Goal: Transaction & Acquisition: Book appointment/travel/reservation

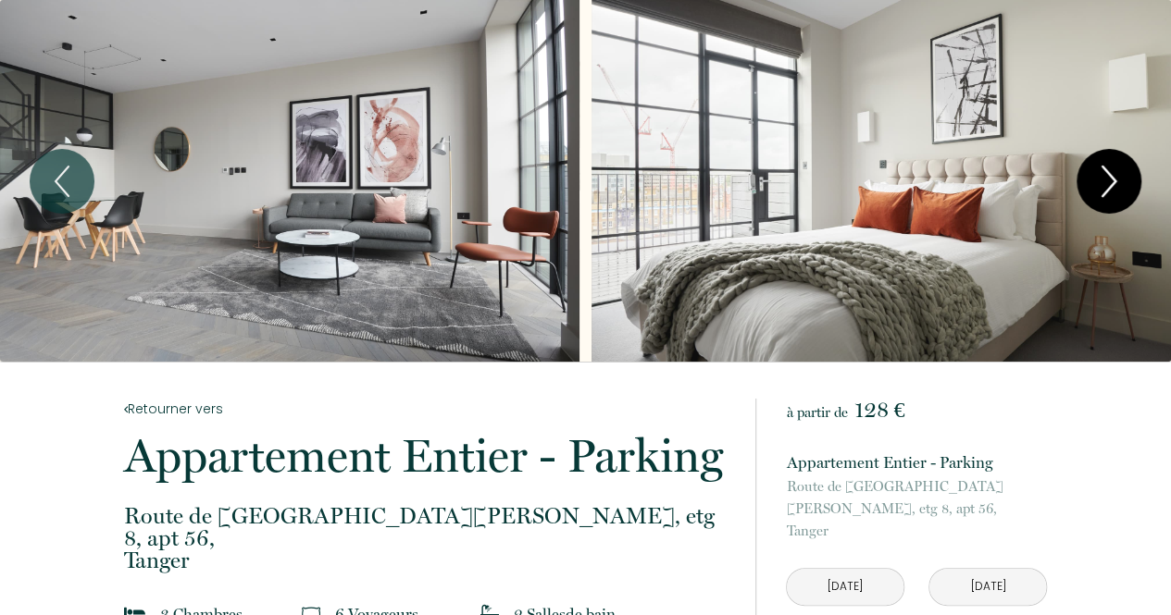
click at [1112, 188] on icon "Next" at bounding box center [1108, 182] width 39 height 56
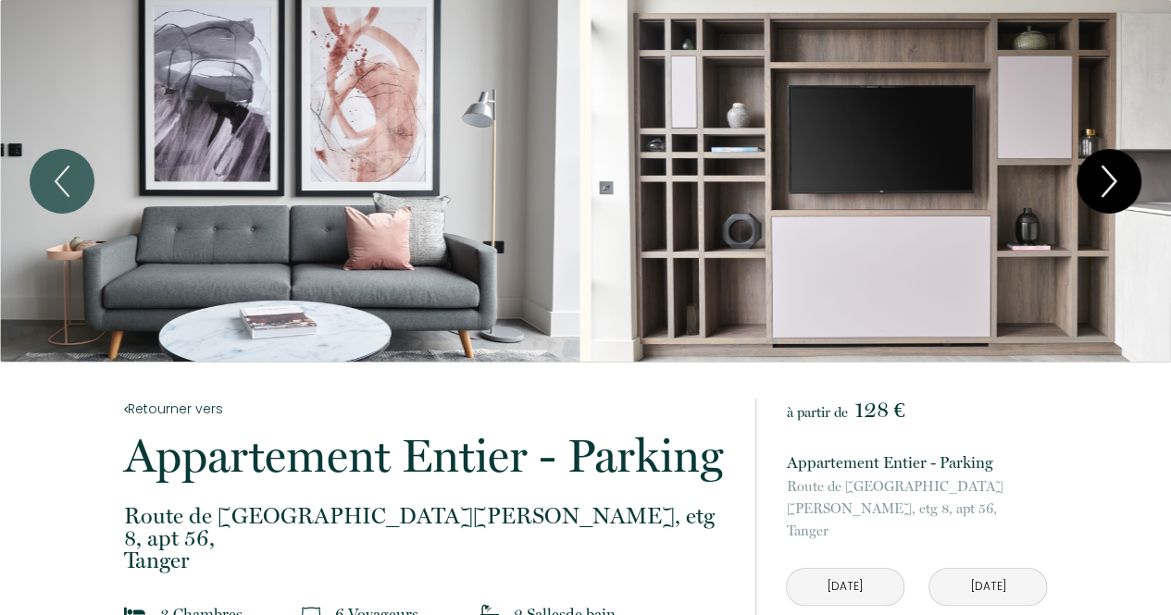
click at [1112, 188] on icon "Next" at bounding box center [1108, 182] width 39 height 56
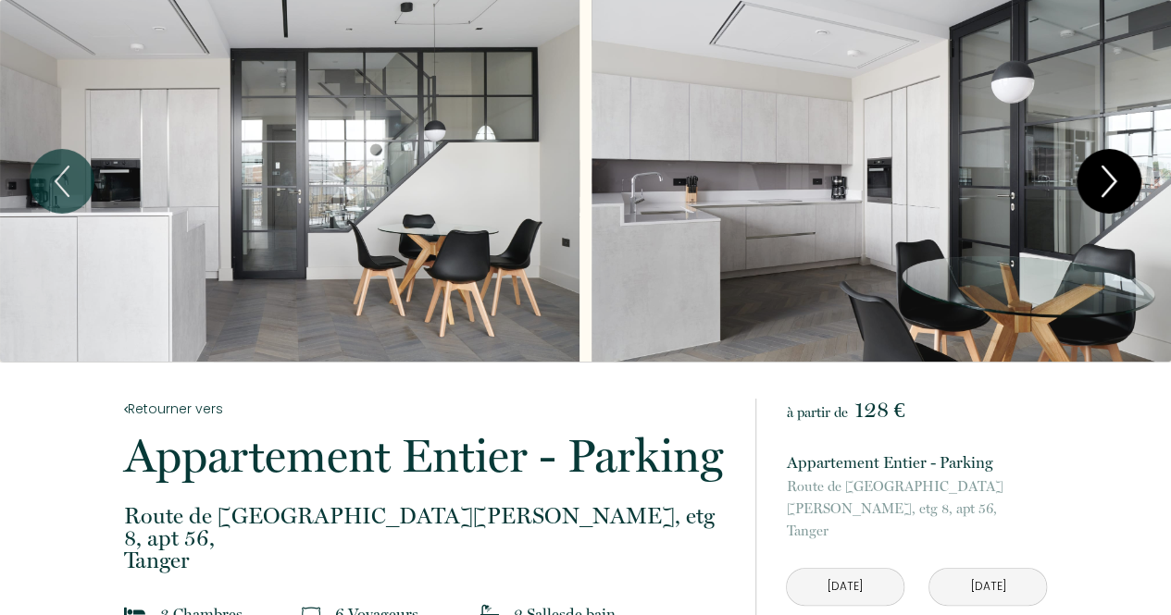
click at [1112, 188] on icon "Next" at bounding box center [1108, 182] width 39 height 56
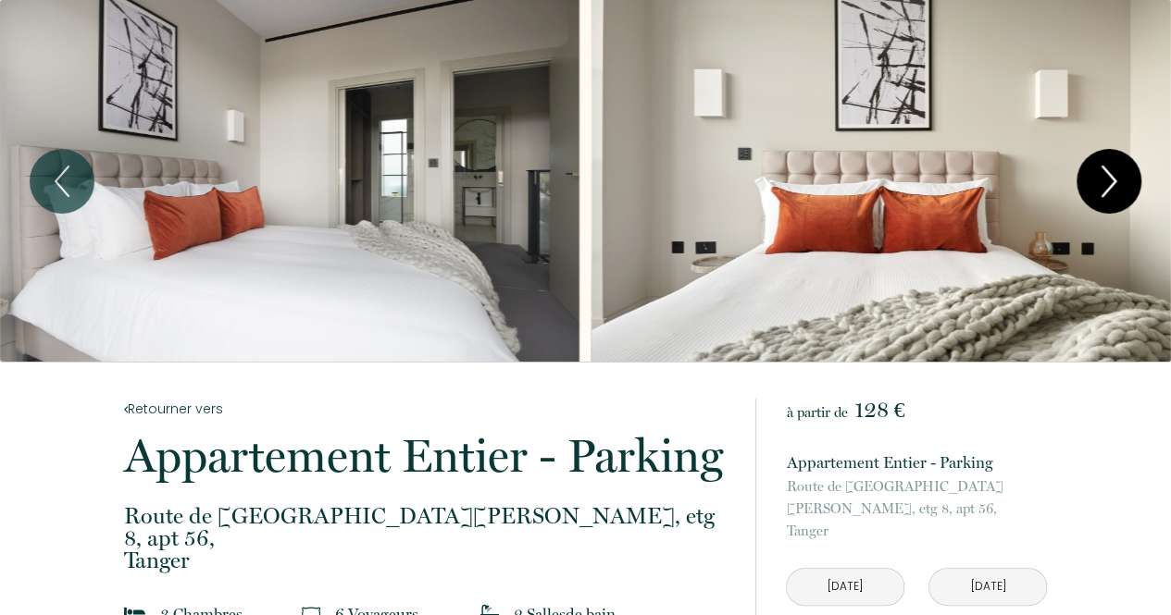
click at [1112, 188] on icon "Next" at bounding box center [1108, 182] width 39 height 56
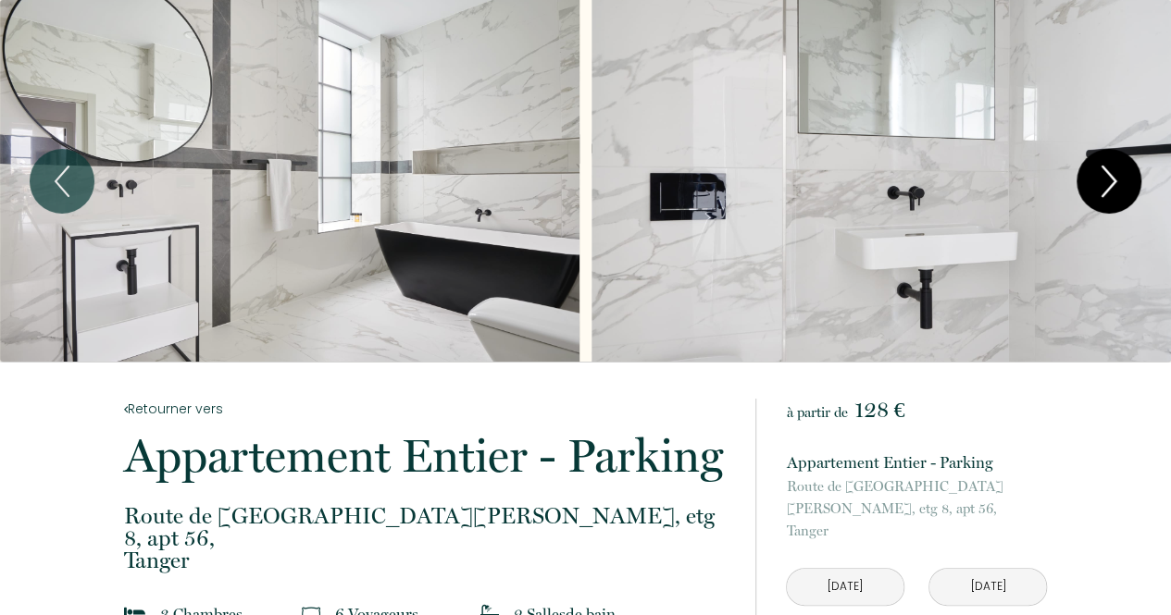
click at [1112, 188] on icon "Next" at bounding box center [1108, 182] width 39 height 56
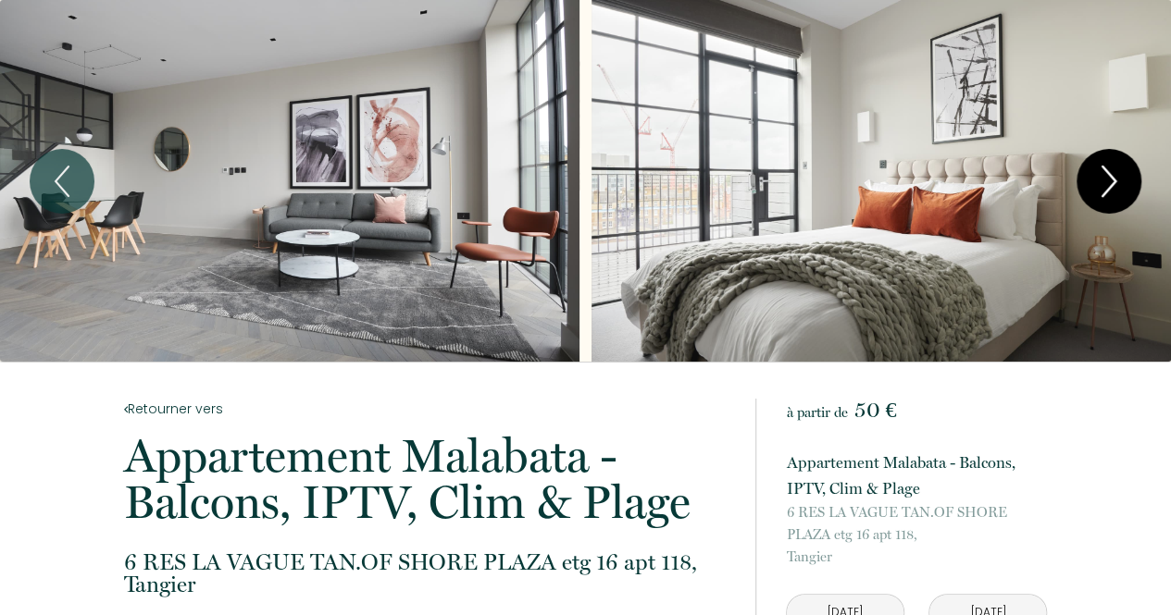
click at [1115, 184] on icon "Next" at bounding box center [1108, 182] width 39 height 56
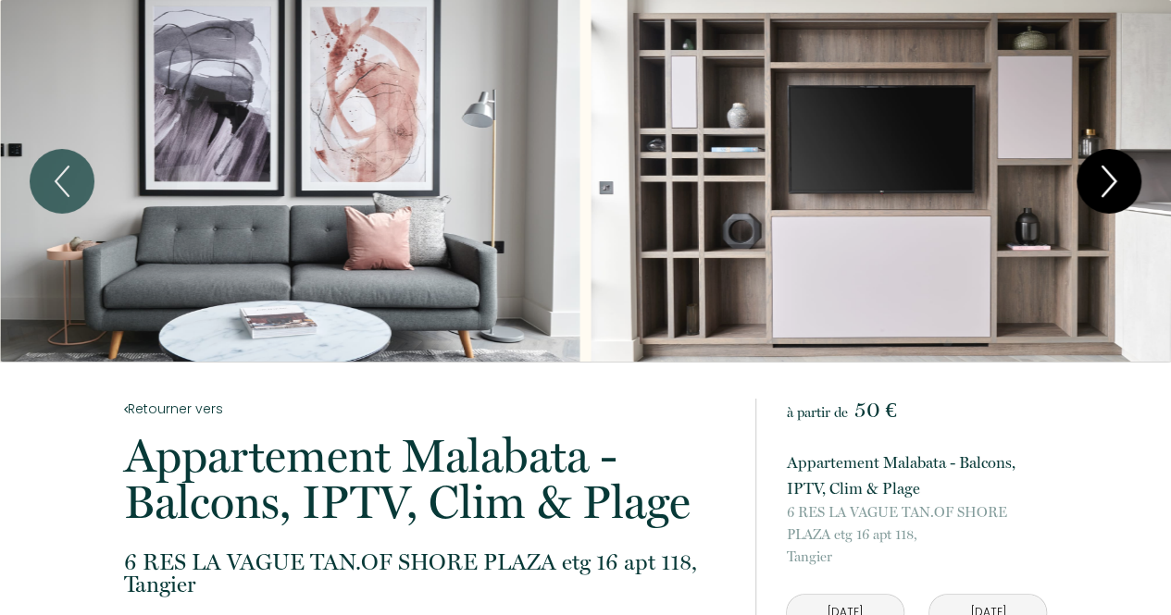
click at [1115, 184] on icon "Next" at bounding box center [1108, 182] width 39 height 56
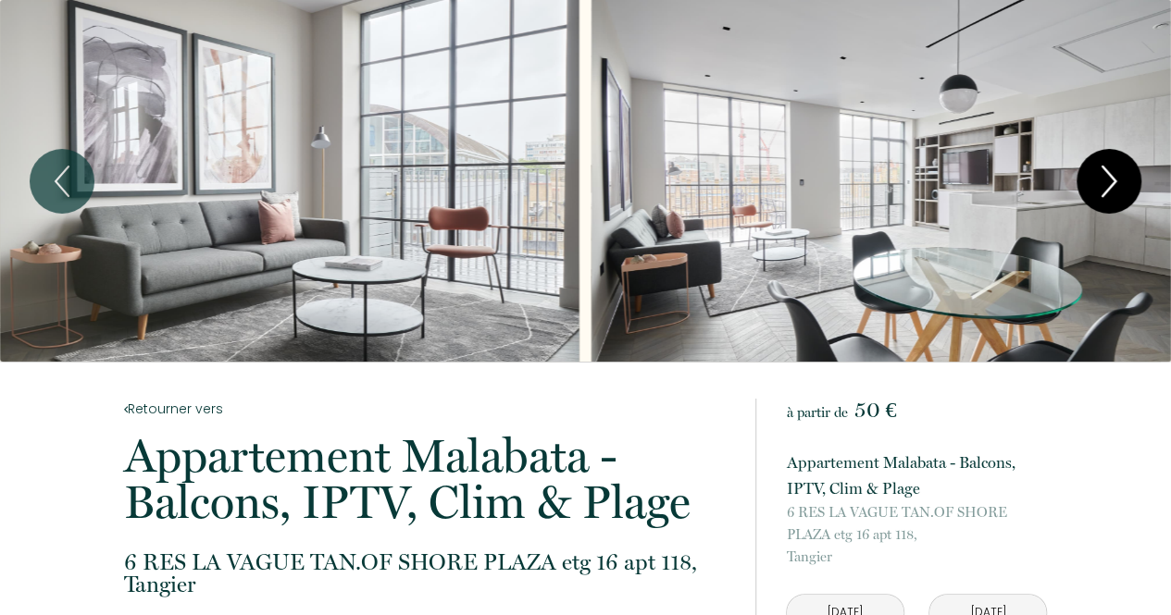
click at [1115, 184] on icon "Next" at bounding box center [1108, 182] width 39 height 56
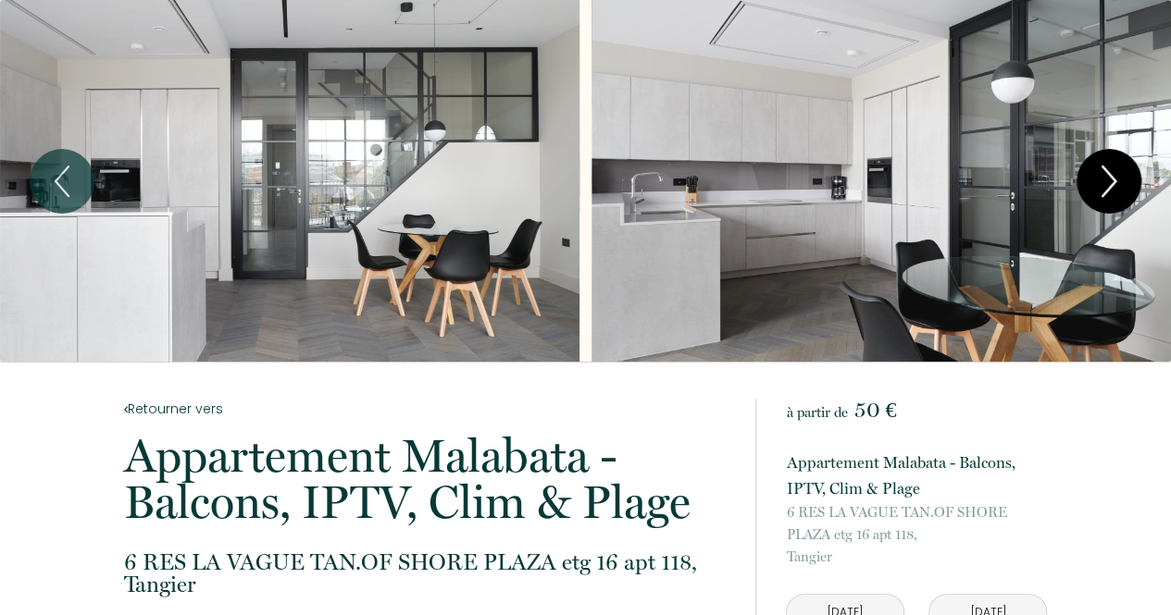
click at [1103, 175] on icon "Next" at bounding box center [1108, 182] width 39 height 56
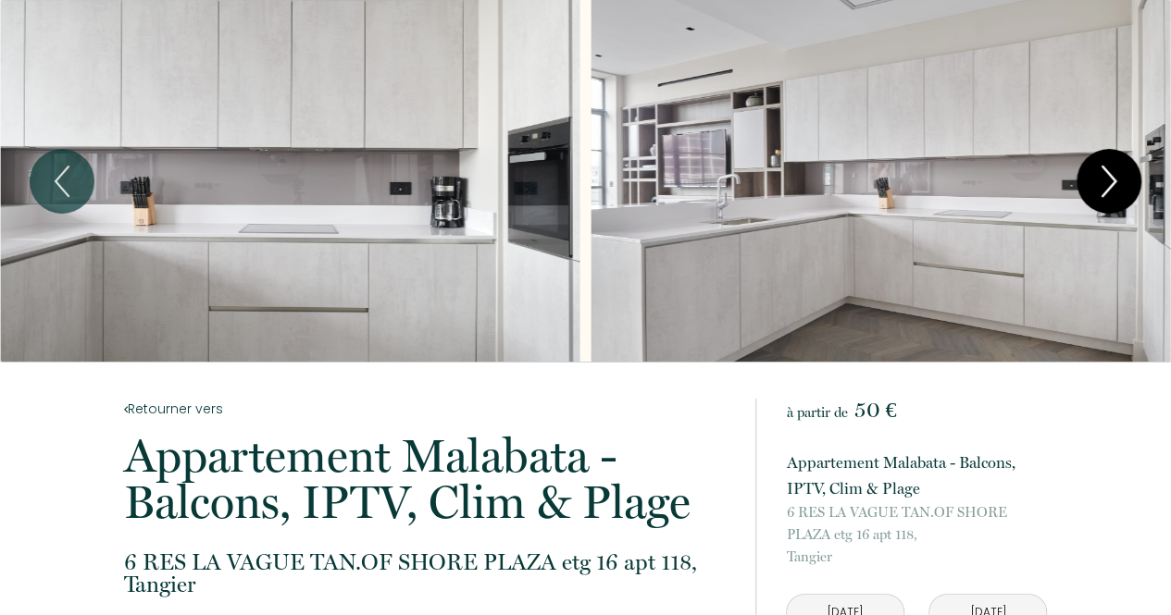
click at [1103, 175] on icon "Next" at bounding box center [1108, 182] width 39 height 56
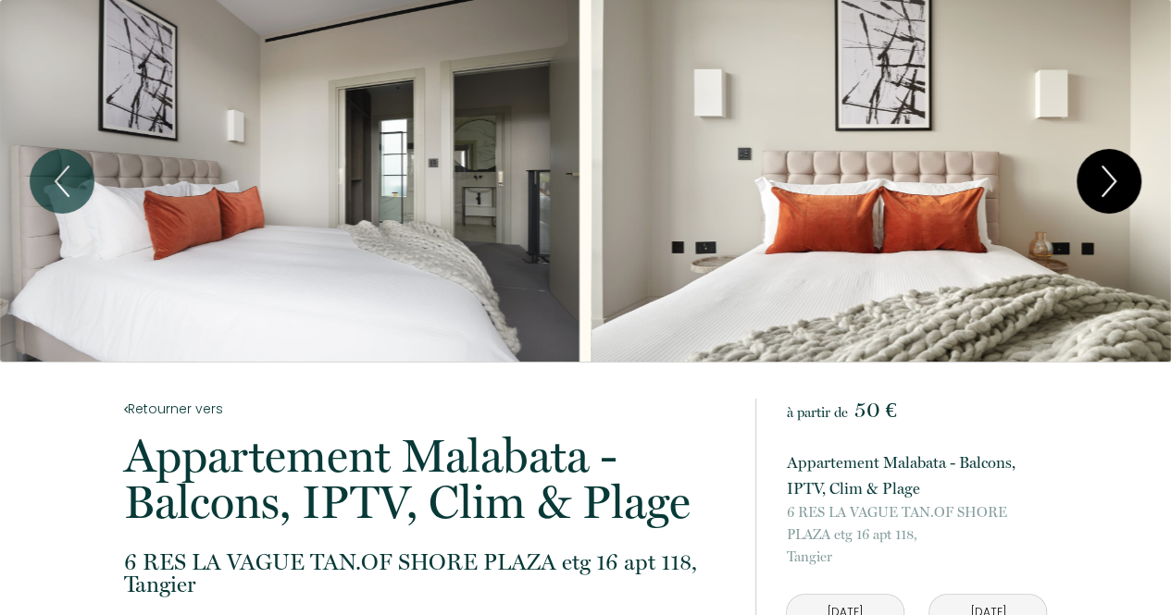
click at [1128, 192] on button "Next" at bounding box center [1108, 181] width 65 height 65
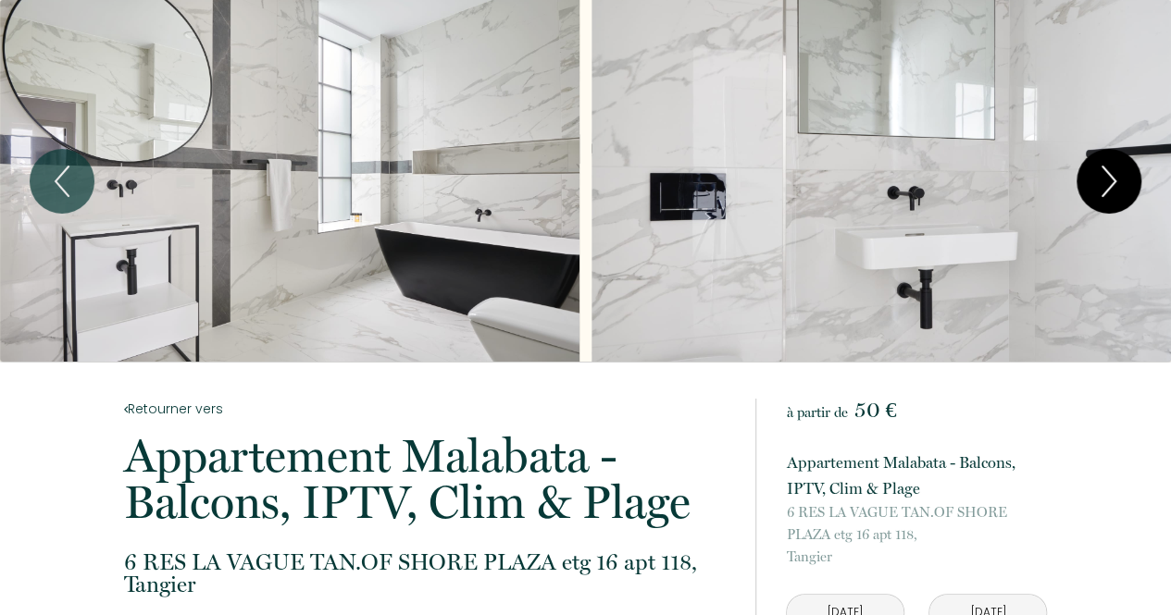
click at [1128, 192] on button "Next" at bounding box center [1108, 181] width 65 height 65
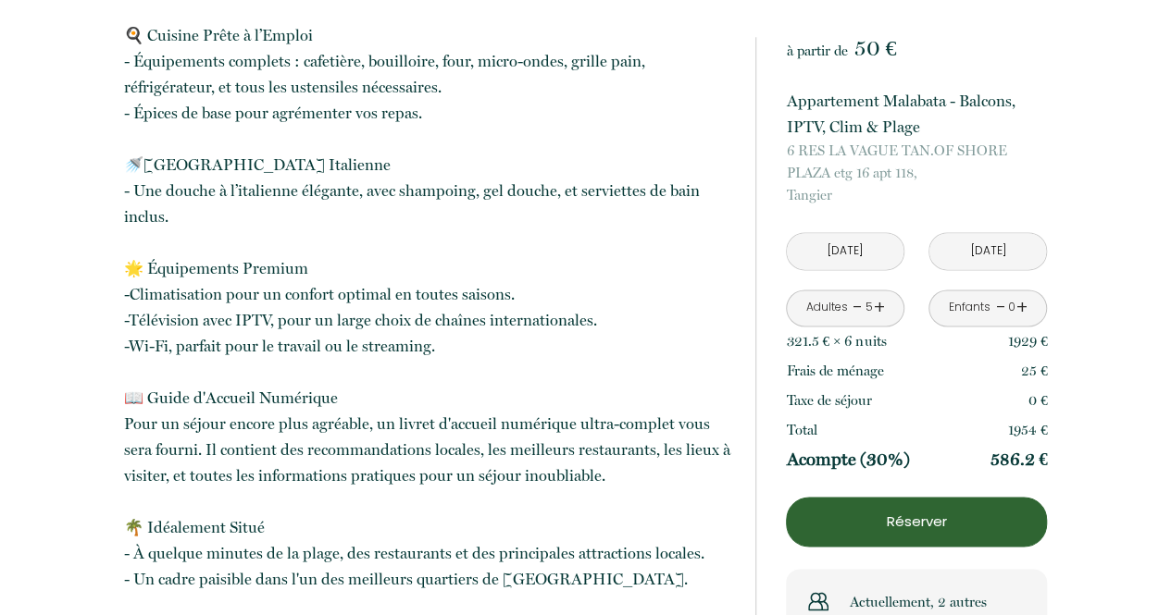
scroll to position [648, 0]
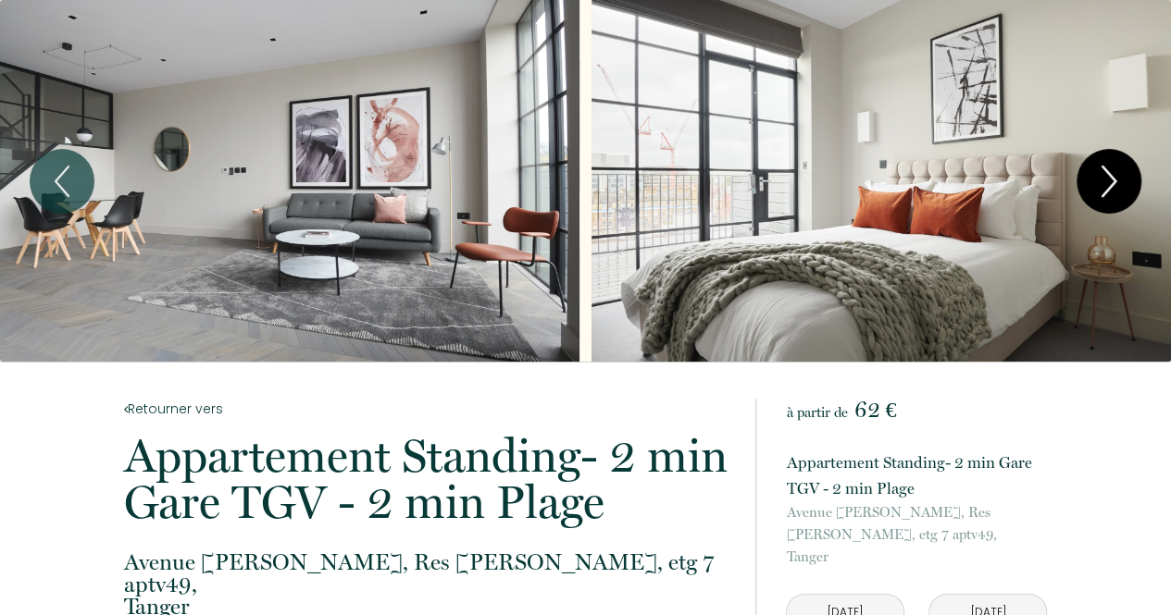
click at [1118, 196] on icon "Next" at bounding box center [1108, 182] width 39 height 56
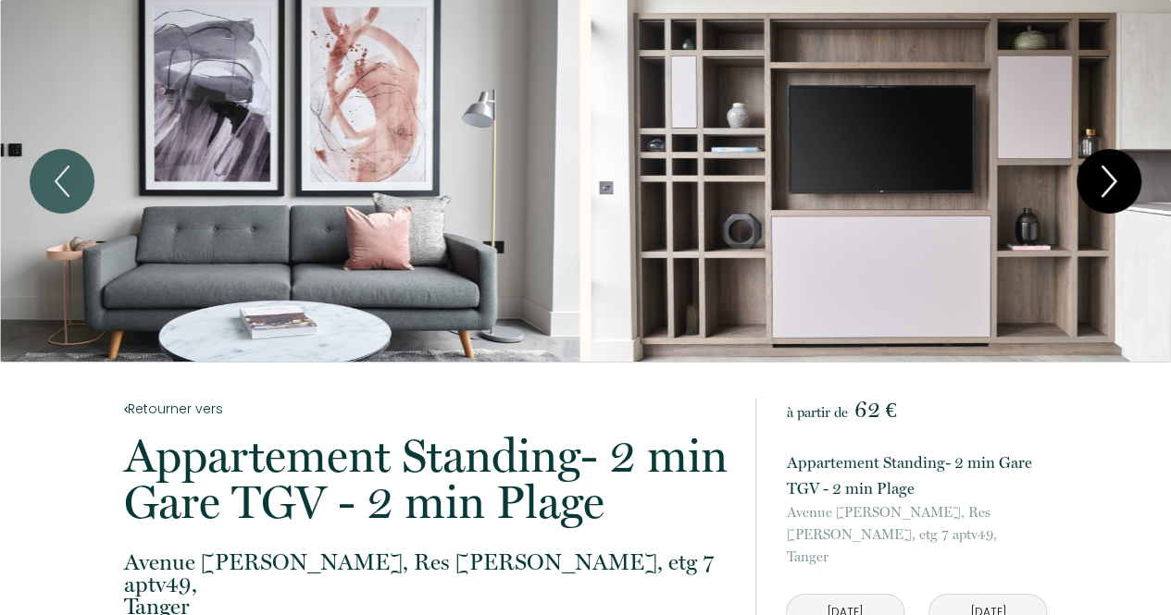
click at [1118, 196] on icon "Next" at bounding box center [1108, 182] width 39 height 56
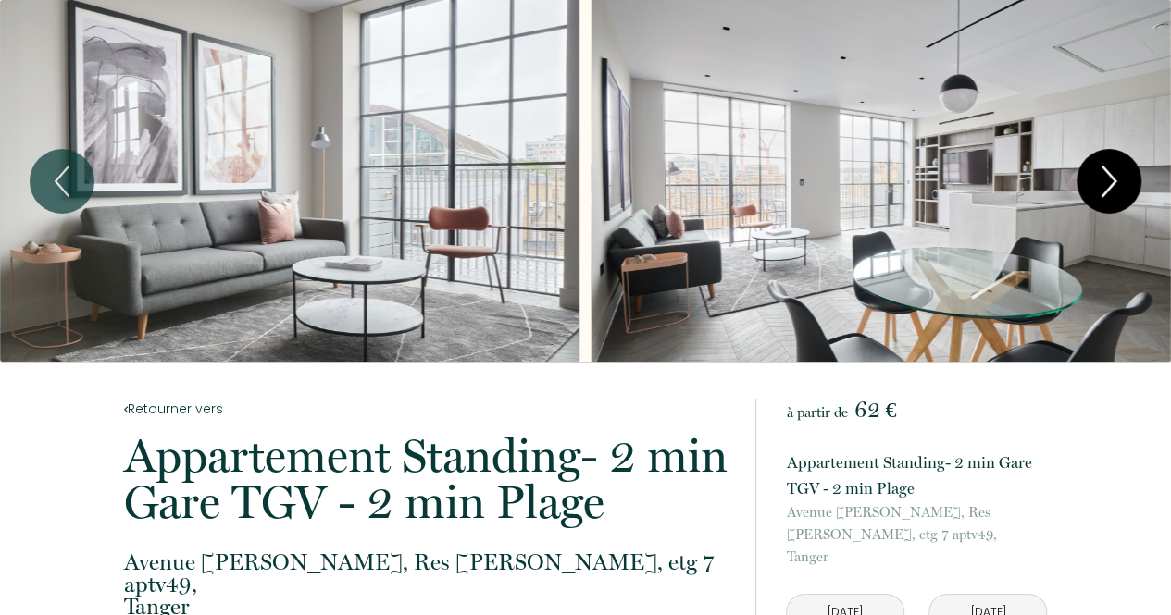
click at [1118, 196] on icon "Next" at bounding box center [1108, 182] width 39 height 56
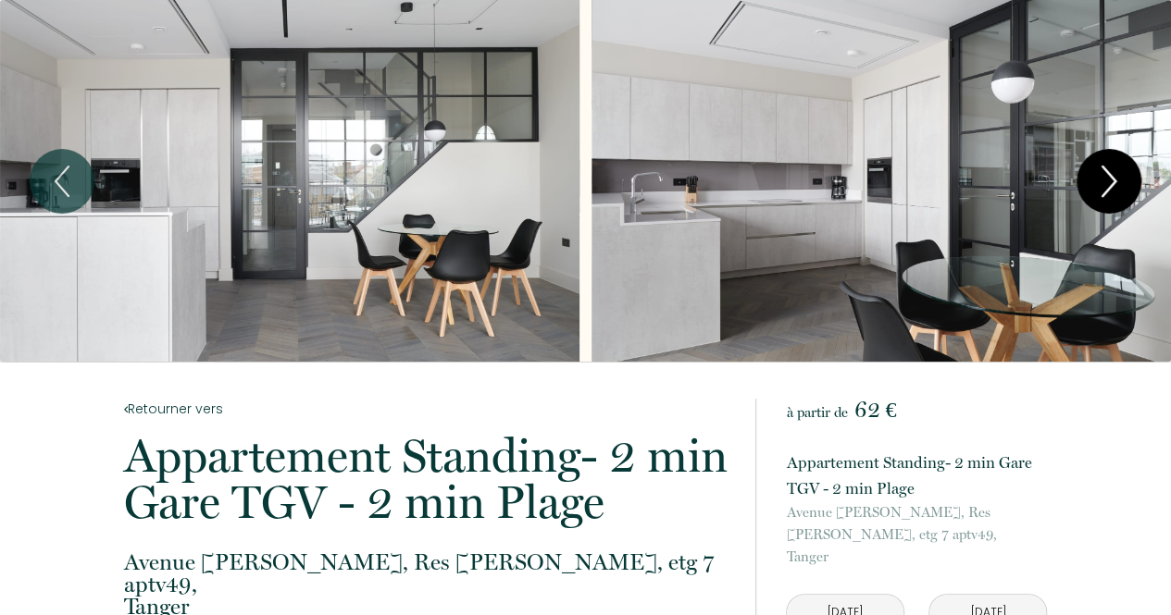
click at [1118, 196] on icon "Next" at bounding box center [1108, 182] width 39 height 56
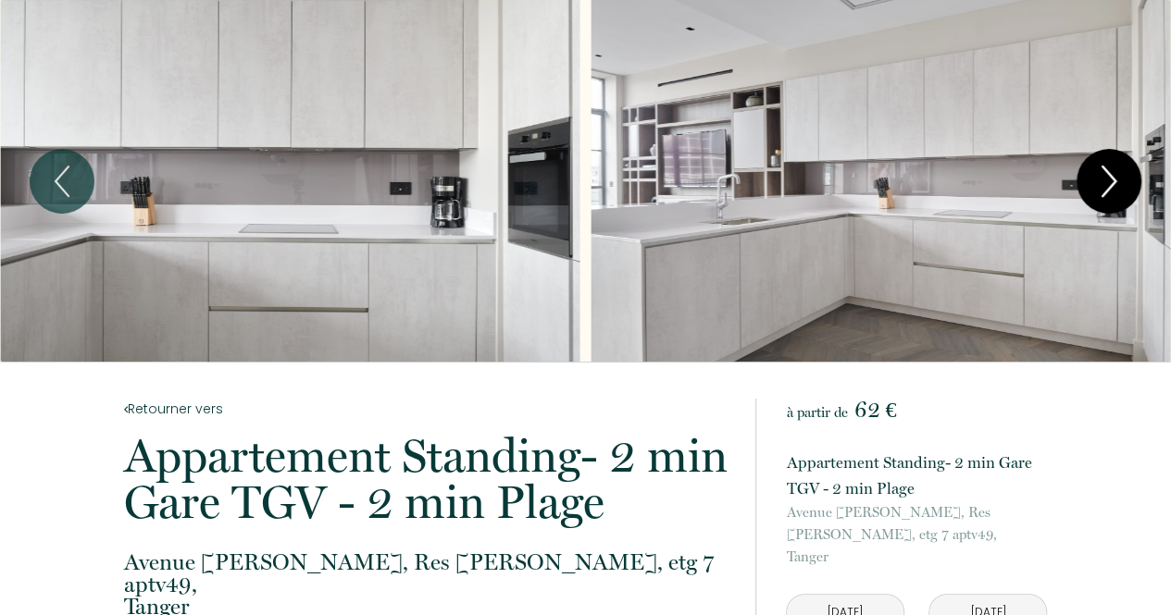
click at [1118, 196] on icon "Next" at bounding box center [1108, 182] width 39 height 56
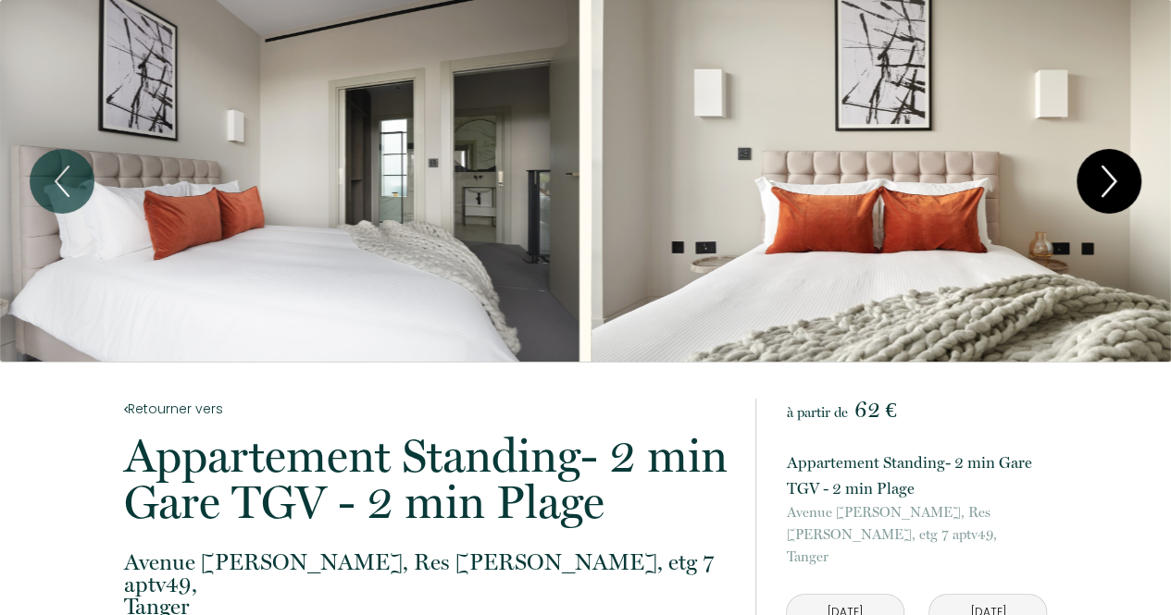
click at [1118, 196] on icon "Next" at bounding box center [1108, 182] width 39 height 56
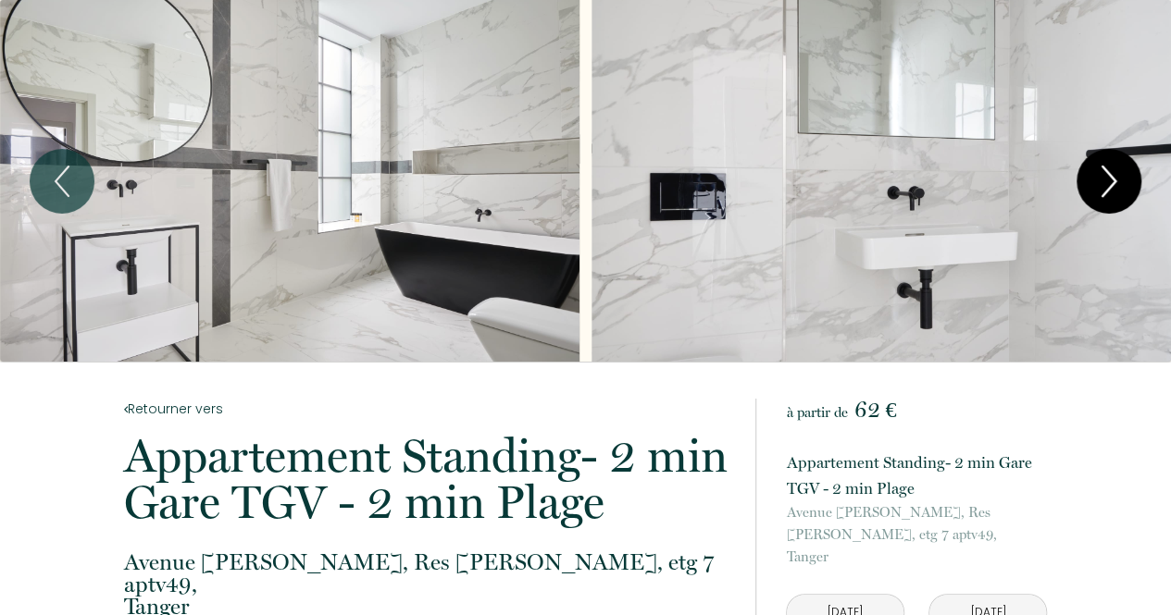
click at [1118, 196] on icon "Next" at bounding box center [1108, 182] width 39 height 56
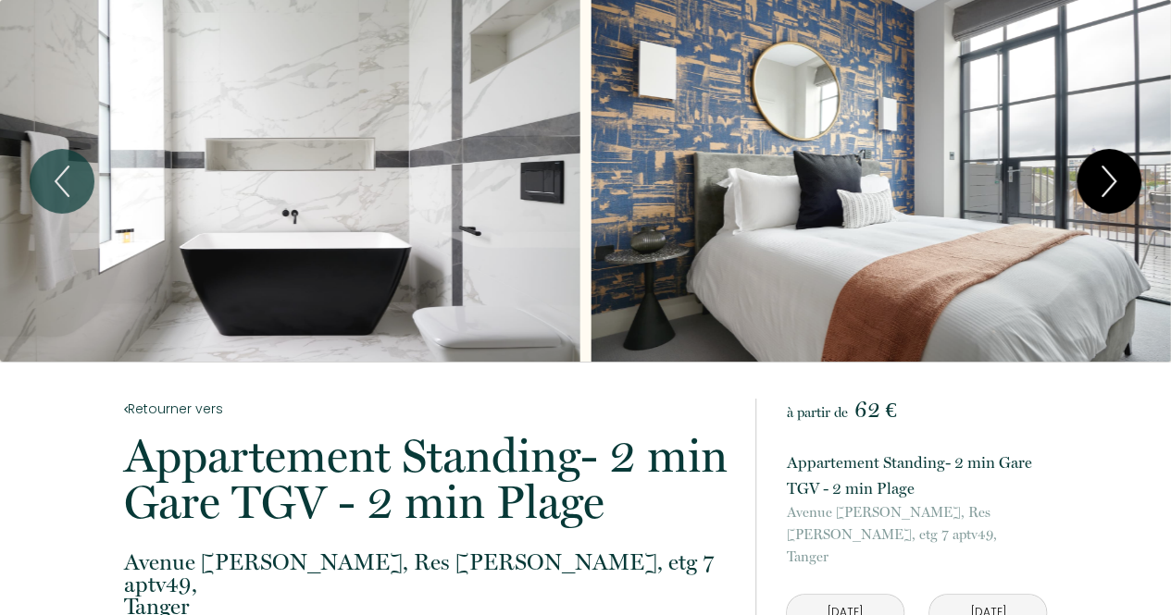
click at [1127, 171] on button "Next" at bounding box center [1108, 181] width 65 height 65
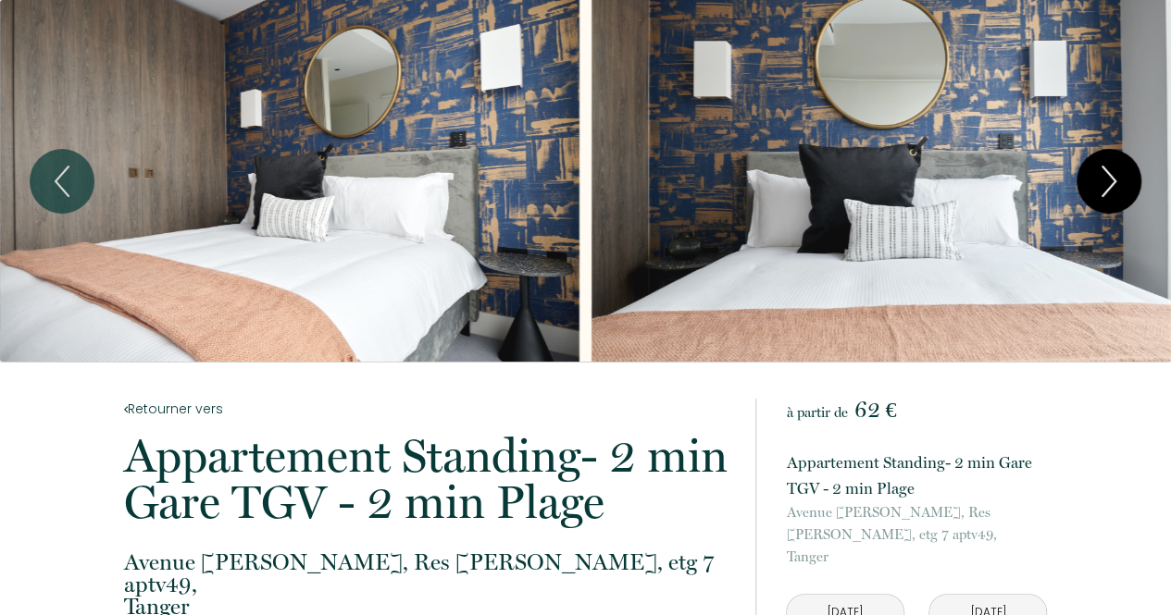
click at [1127, 171] on button "Next" at bounding box center [1108, 181] width 65 height 65
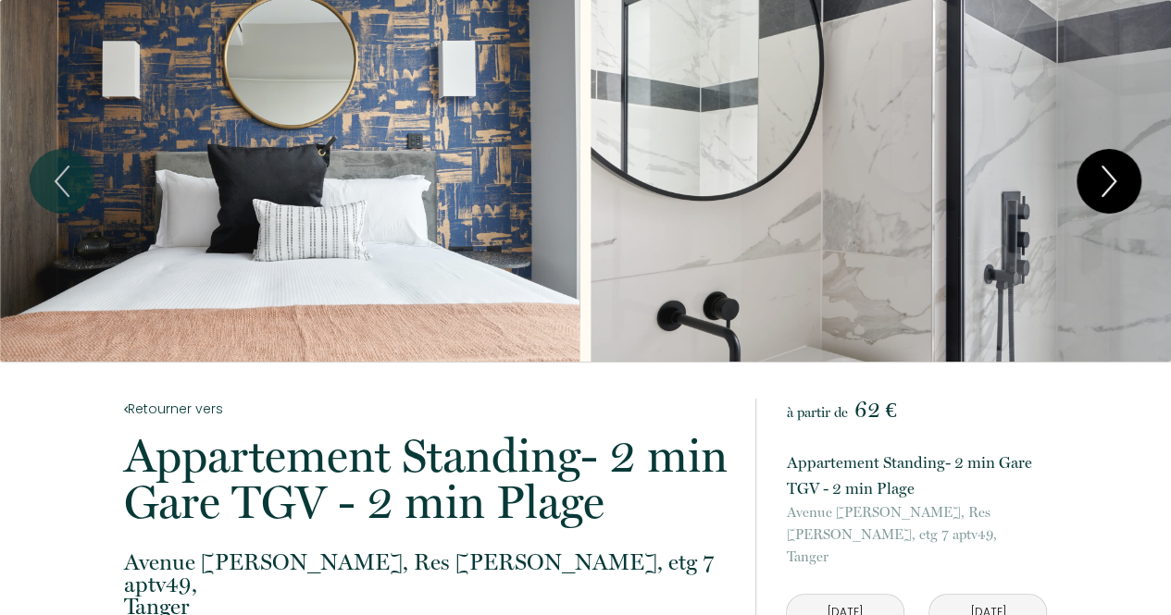
click at [1127, 175] on button "Next" at bounding box center [1108, 181] width 65 height 65
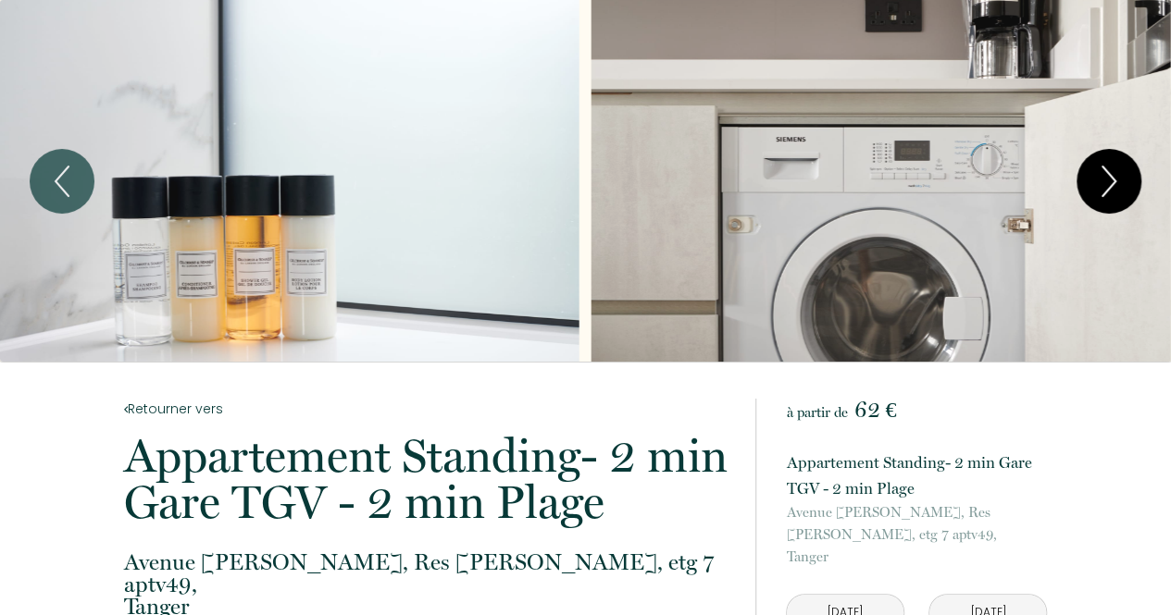
click at [1127, 175] on button "Next" at bounding box center [1108, 181] width 65 height 65
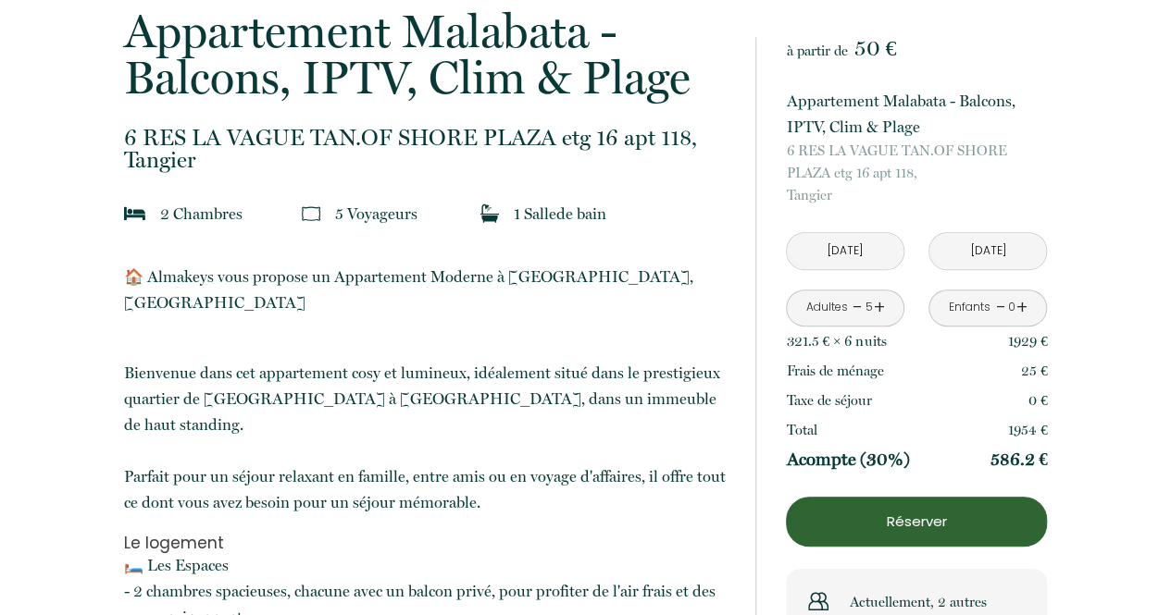
scroll to position [463, 0]
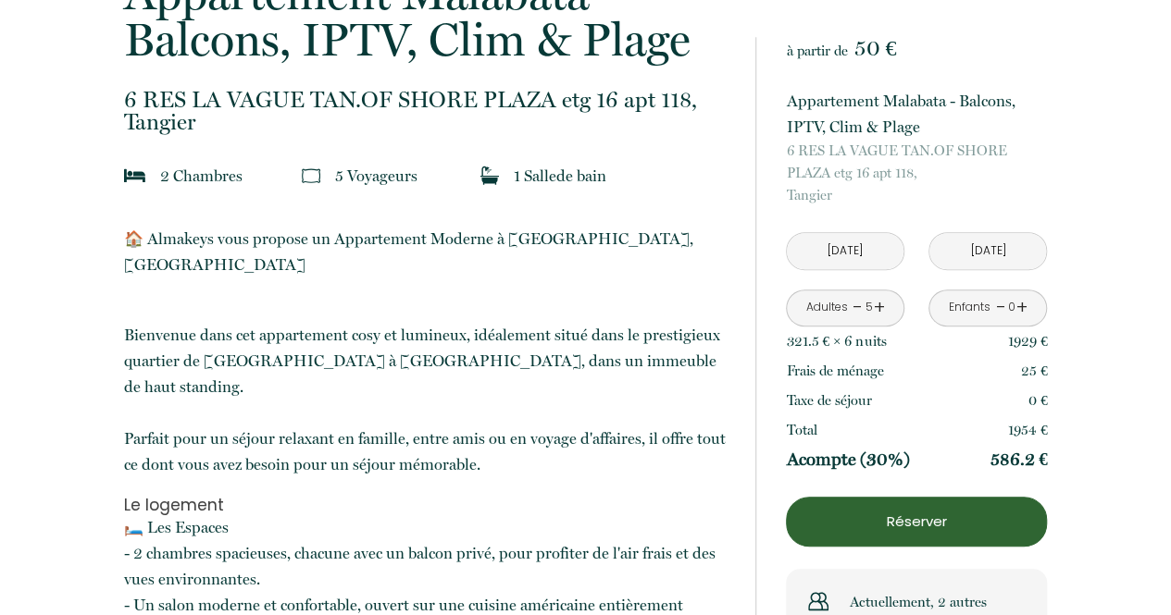
click at [935, 532] on button "Réserver" at bounding box center [916, 522] width 261 height 50
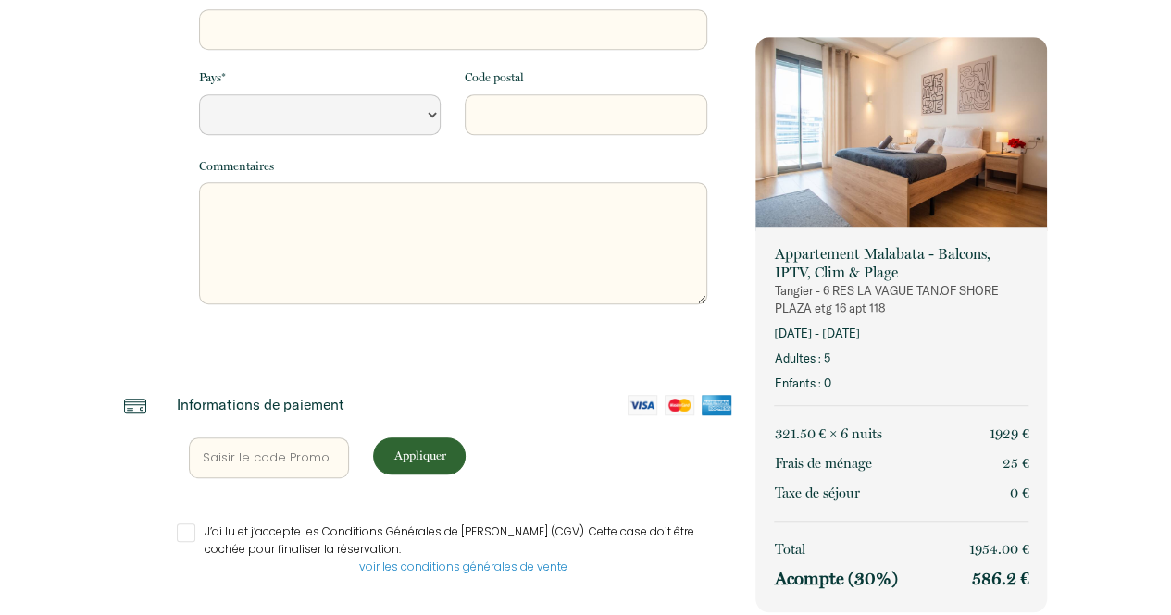
select select "Default select example"
